Goal: Find specific page/section: Find specific page/section

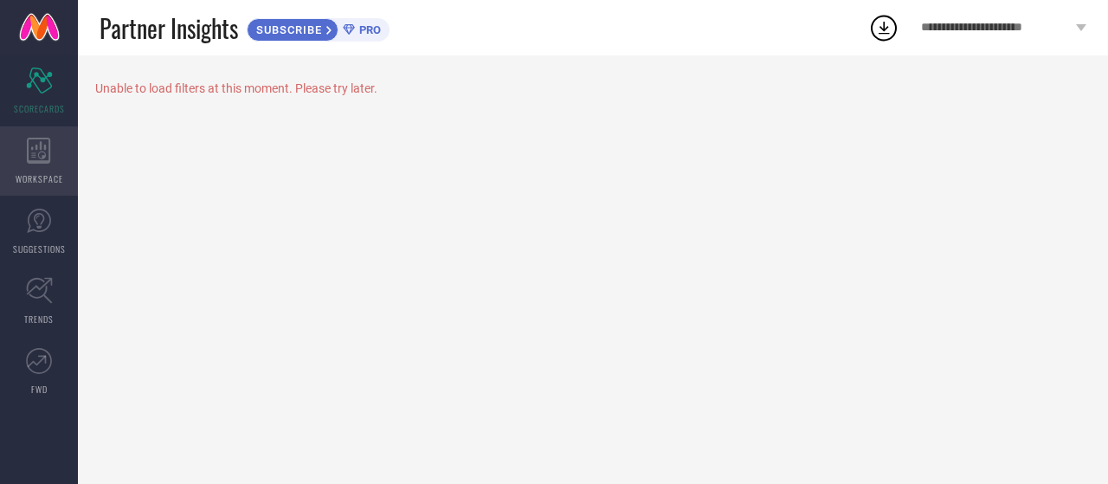
click at [45, 157] on icon at bounding box center [38, 151] width 23 height 26
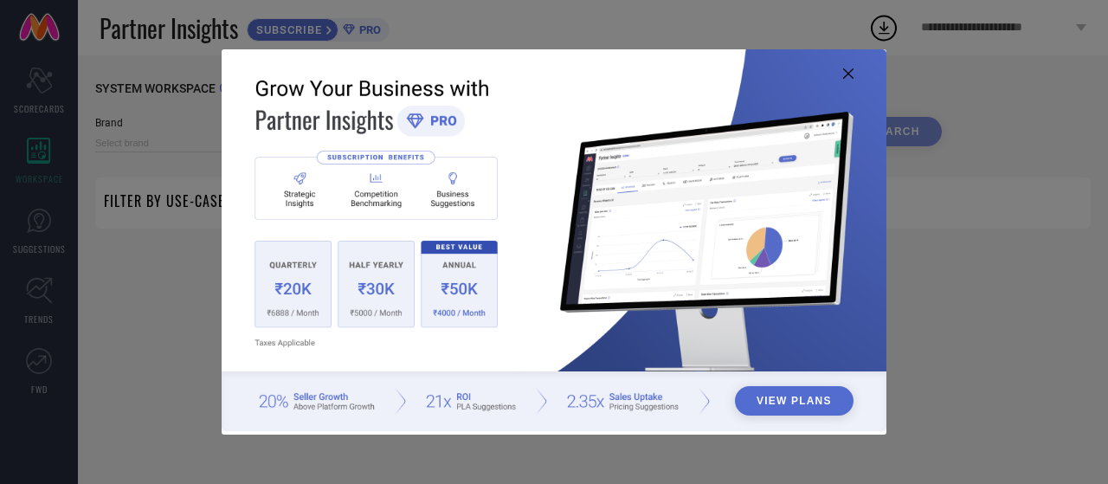
type input "1 STOP FASHION"
type input "All"
click at [843, 68] on img at bounding box center [554, 240] width 665 height 383
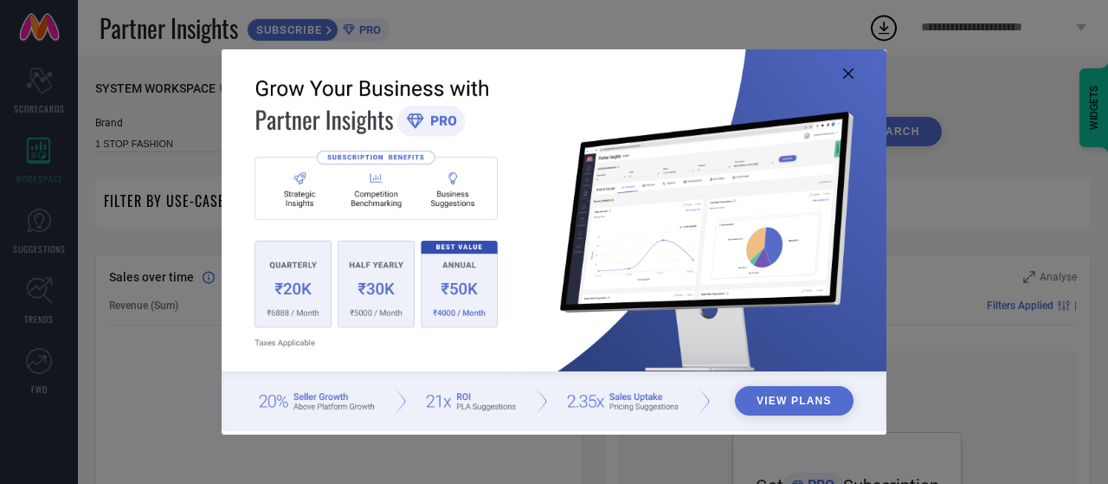
click at [850, 75] on icon at bounding box center [848, 73] width 10 height 10
